Goal: Information Seeking & Learning: Learn about a topic

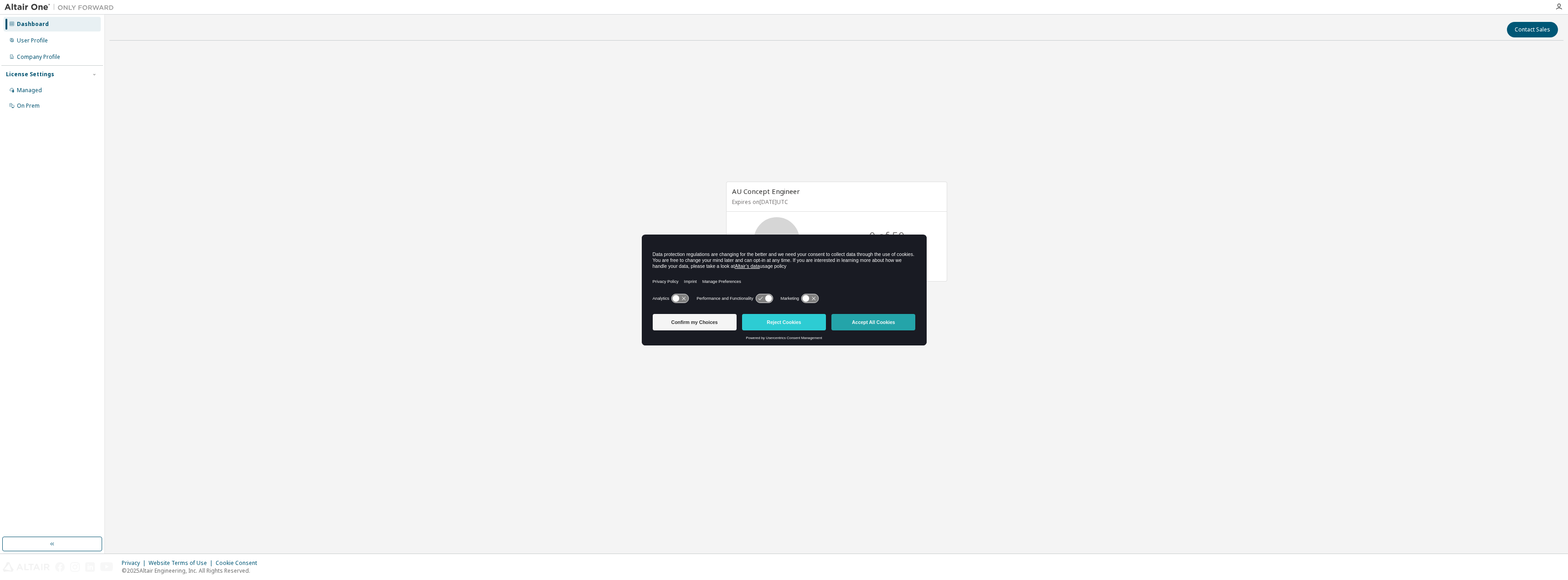
click at [908, 321] on button "Accept All Cookies" at bounding box center [873, 322] width 84 height 16
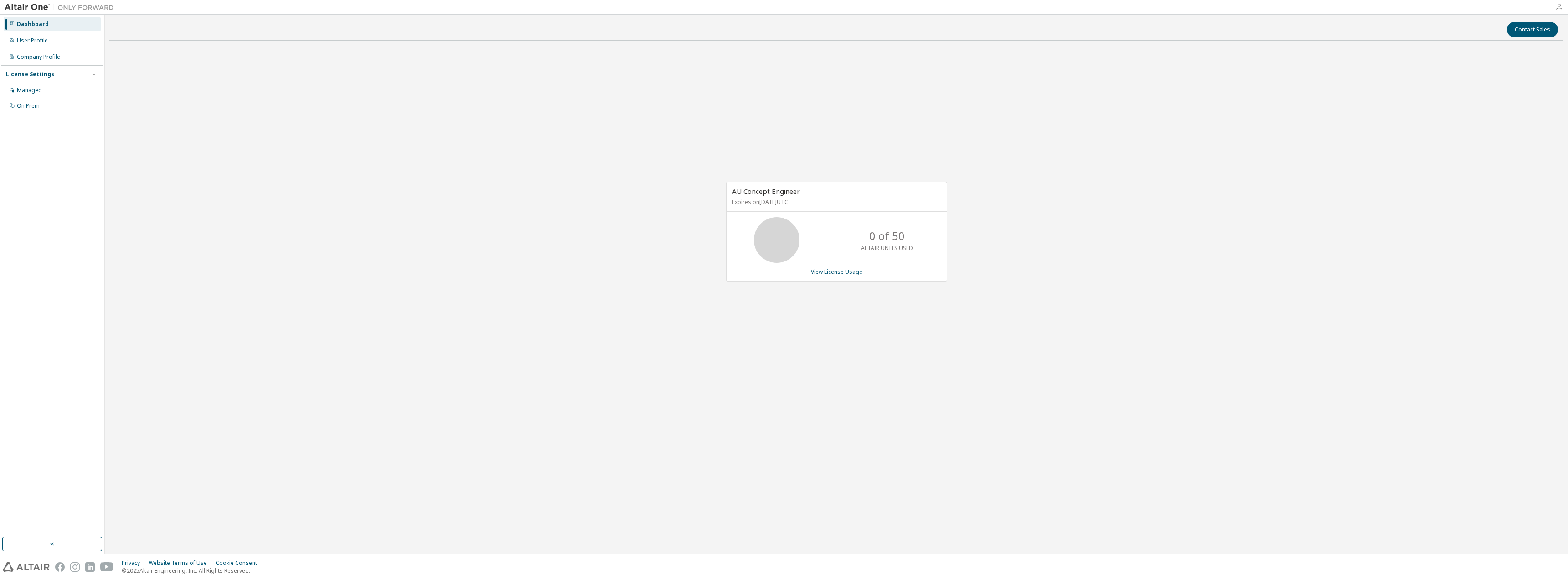
click at [1561, 5] on icon "button" at bounding box center [1559, 7] width 7 height 7
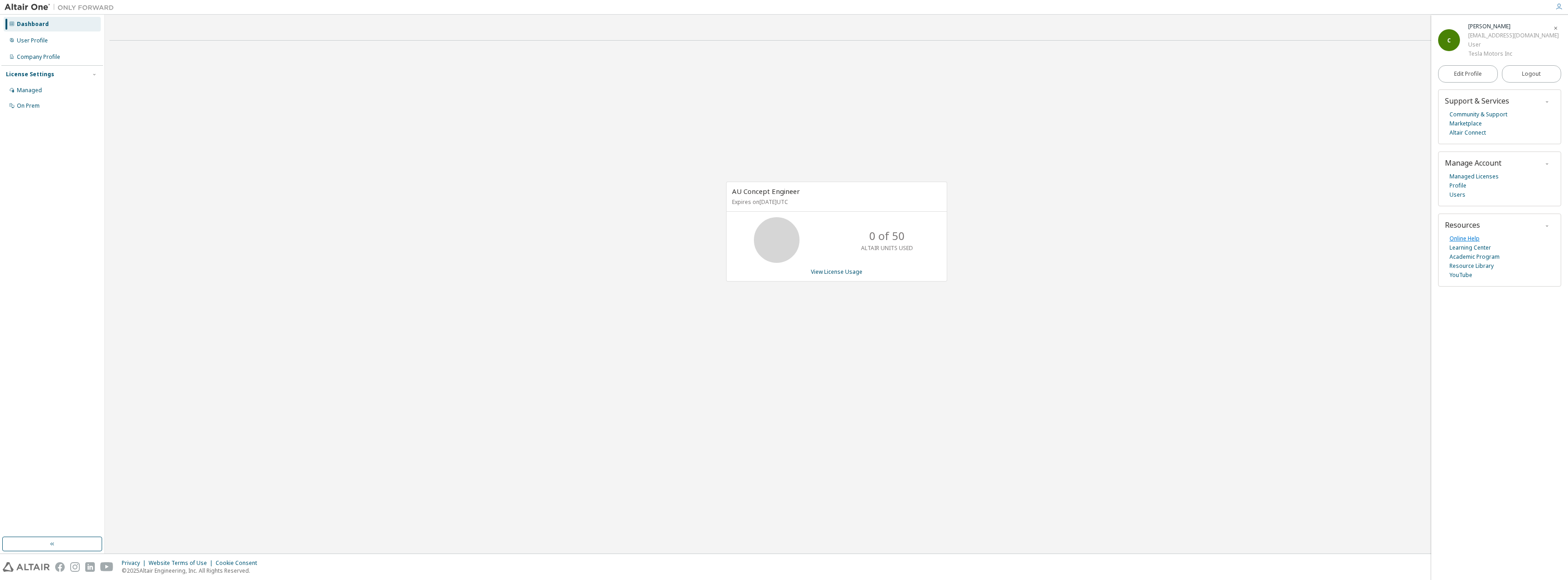
click at [1467, 242] on link "Online Help" at bounding box center [1465, 239] width 30 height 9
